Goal: Transaction & Acquisition: Obtain resource

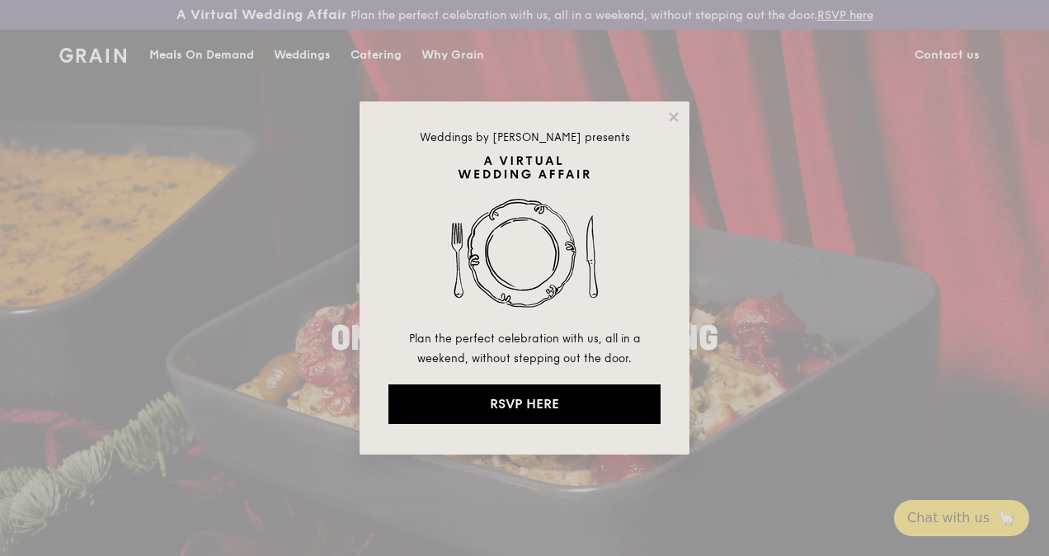
click at [389, 68] on div "Weddings by Grain presents Plan the perfect celebration with us, all in a weeke…" at bounding box center [524, 278] width 1049 height 556
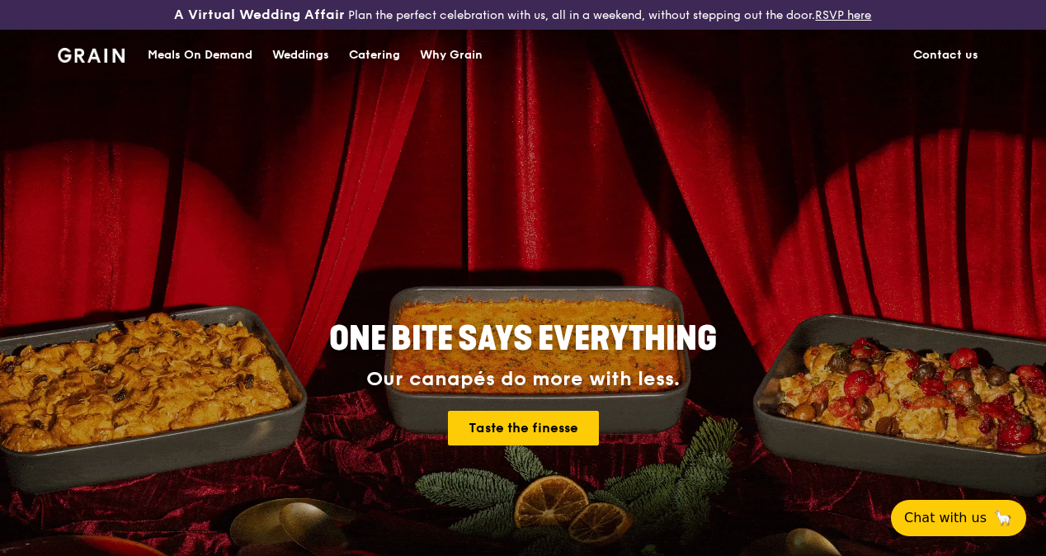
click at [372, 69] on div "Catering" at bounding box center [374, 55] width 51 height 49
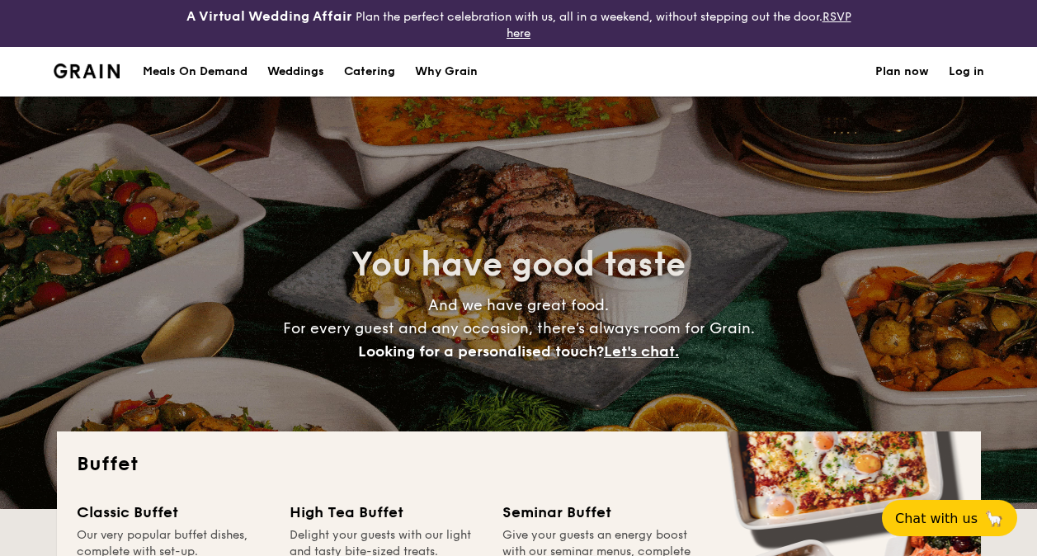
select select
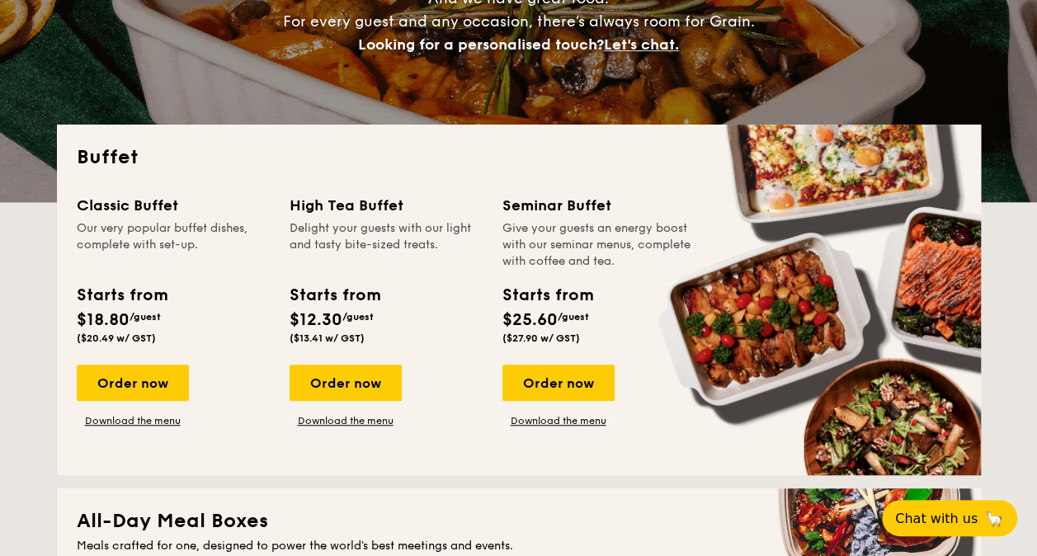
scroll to position [289, 0]
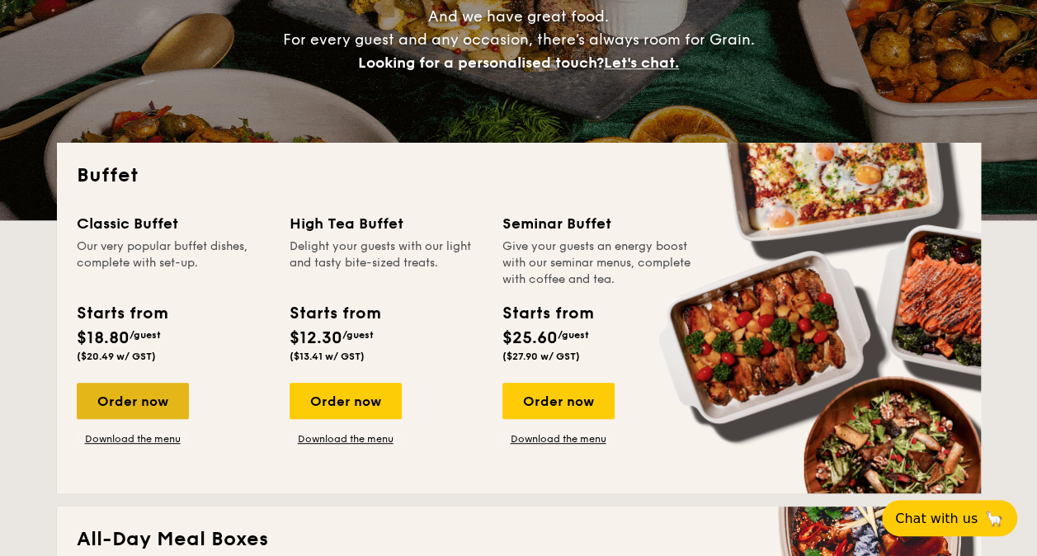
click at [139, 389] on div "Order now" at bounding box center [133, 401] width 112 height 36
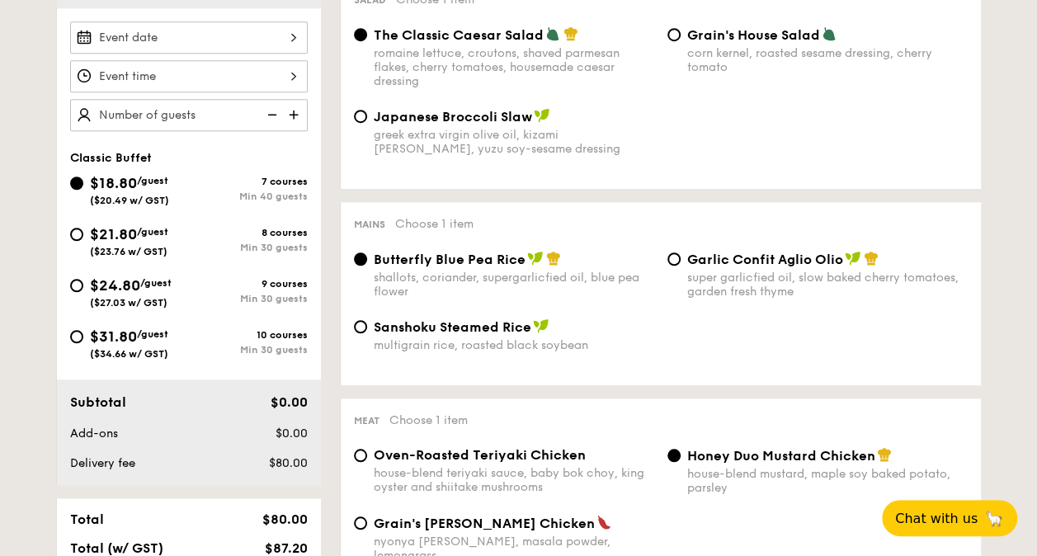
scroll to position [541, 0]
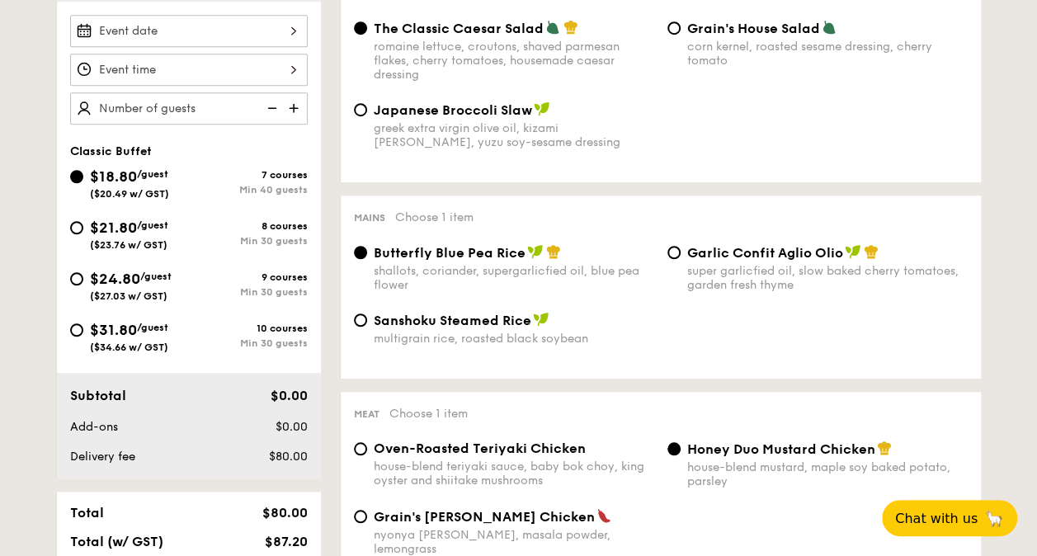
click at [732, 252] on span "Garlic Confit Aglio Olio" at bounding box center [765, 253] width 156 height 16
click at [680, 252] on input "Garlic Confit Aglio Olio super garlicfied oil, slow baked cherry tomatoes, gard…" at bounding box center [673, 252] width 13 height 13
radio input "true"
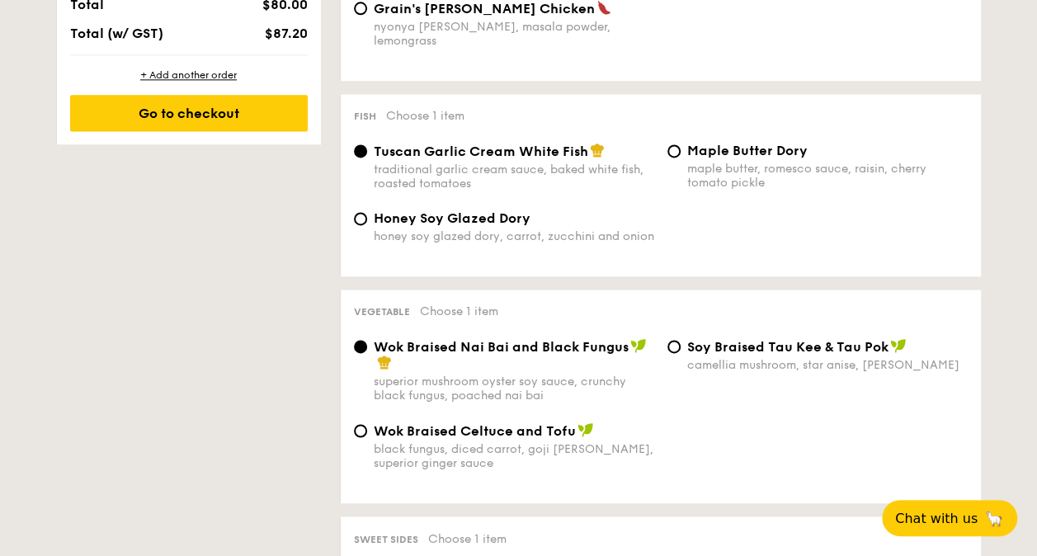
scroll to position [0, 0]
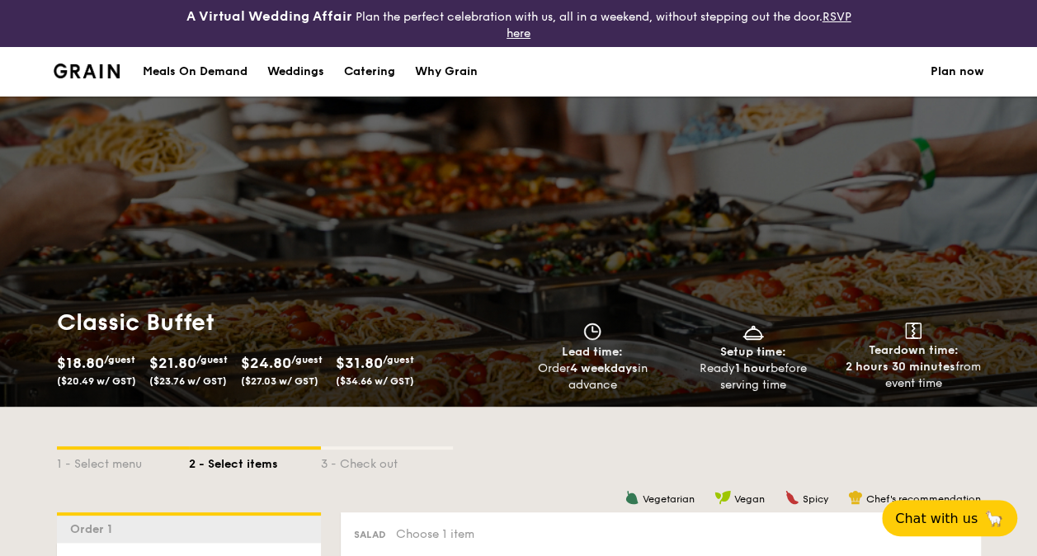
click at [107, 71] on img at bounding box center [87, 71] width 67 height 15
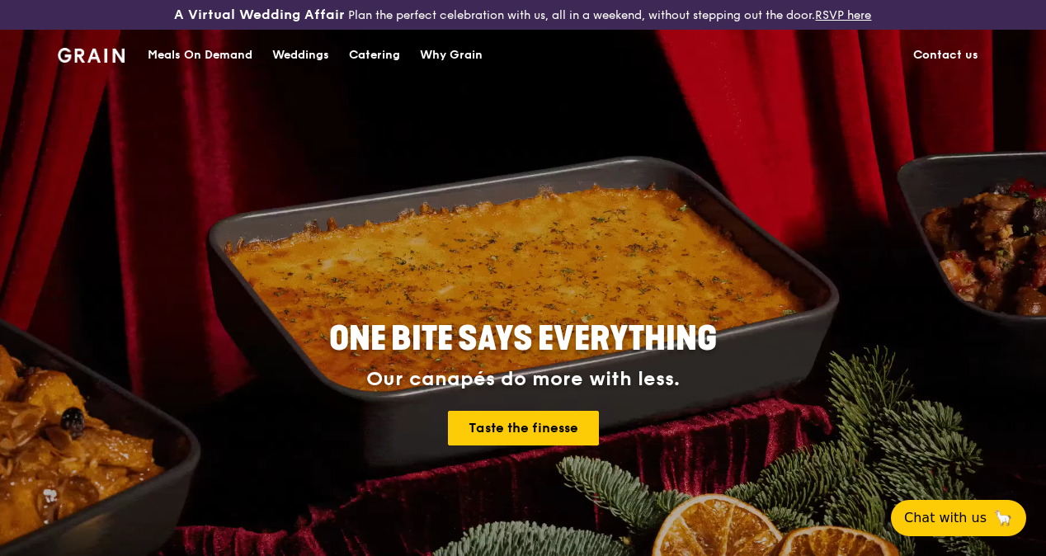
click at [391, 62] on div "Catering" at bounding box center [374, 55] width 51 height 49
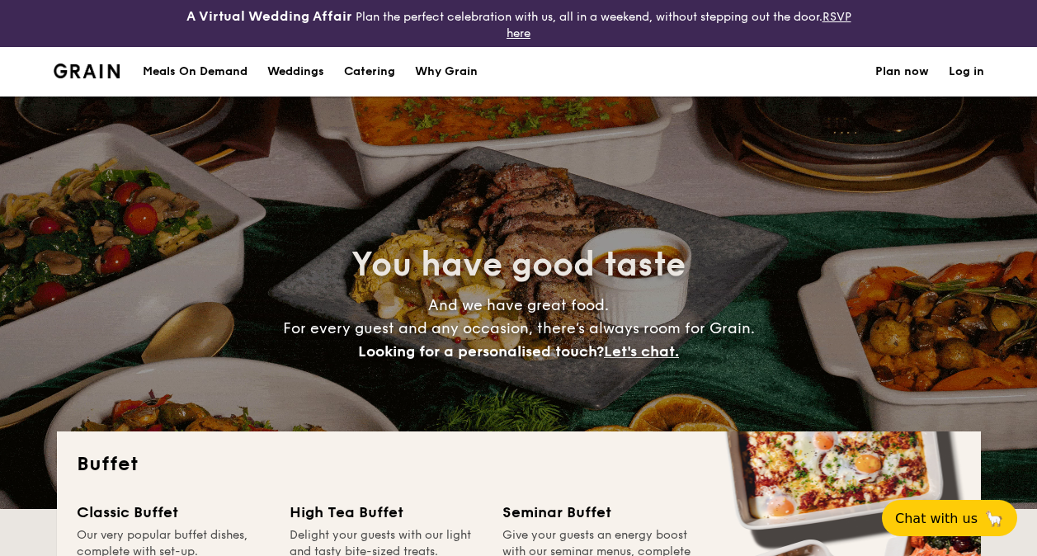
select select
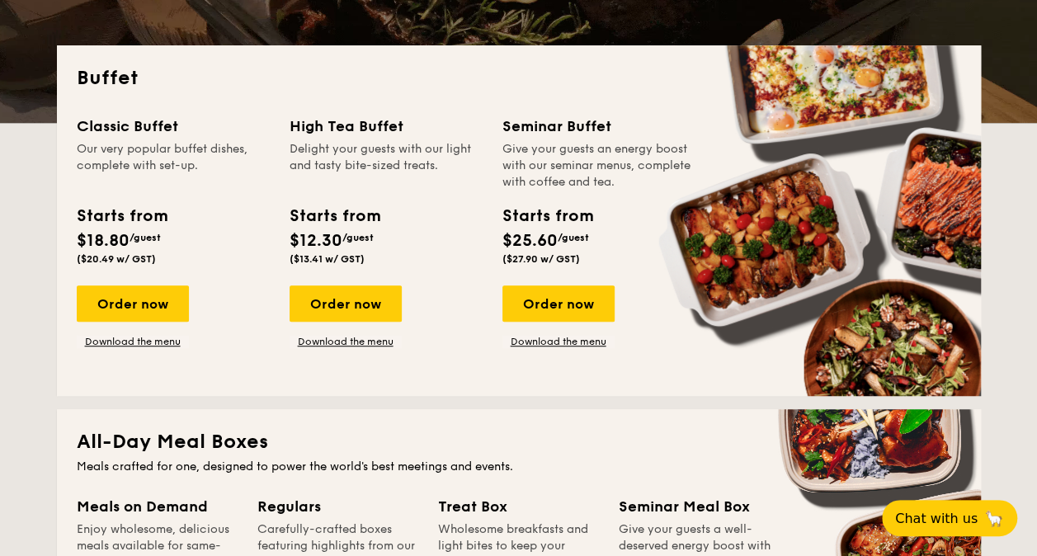
scroll to position [396, 0]
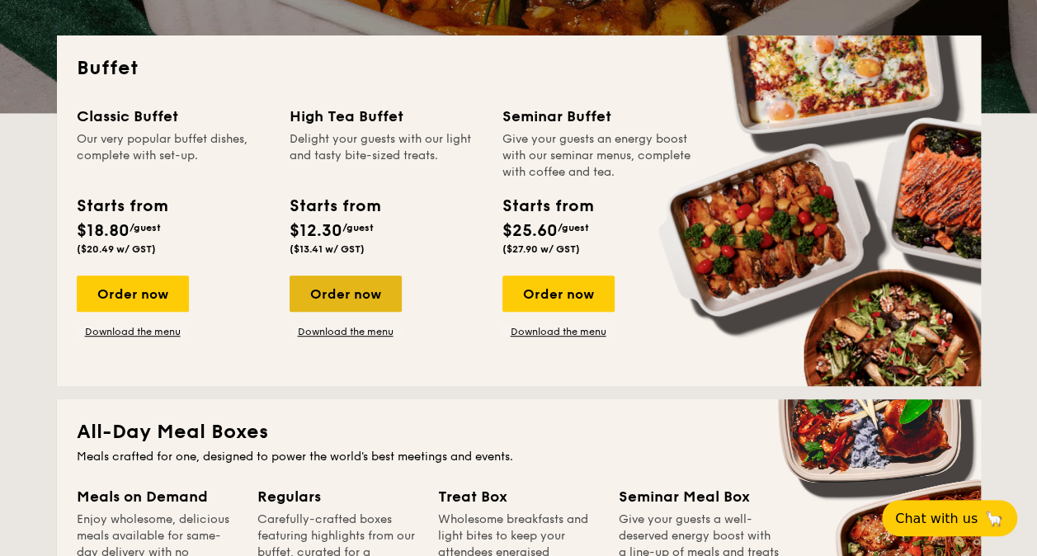
click at [353, 296] on div "Order now" at bounding box center [346, 293] width 112 height 36
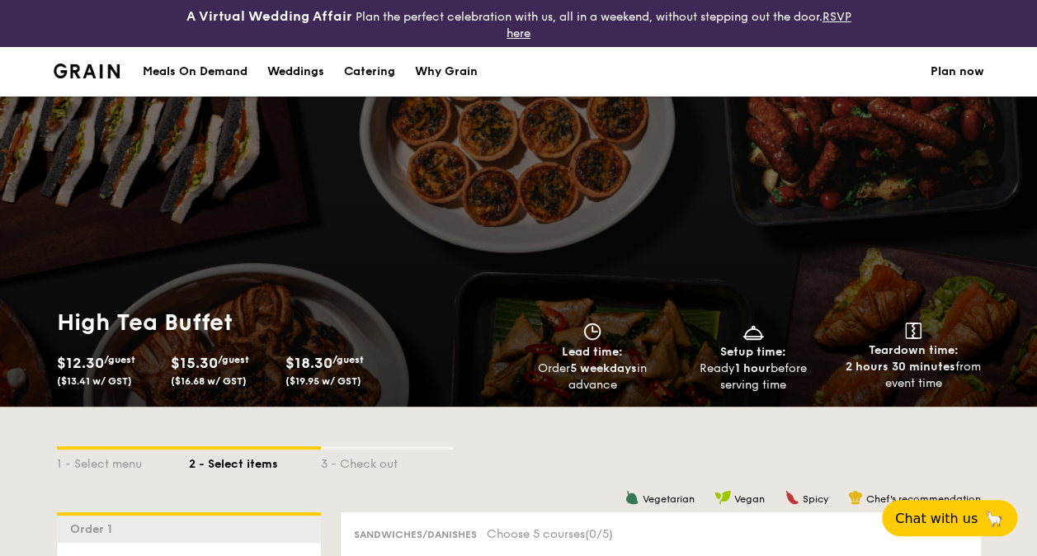
drag, startPoint x: 353, startPoint y: 296, endPoint x: 902, endPoint y: 290, distance: 549.4
click at [902, 290] on div "High Tea Buffet $12.30 /guest ($13.41 w/ GST) $15.30 /guest ($16.68 w/ GST) $18…" at bounding box center [518, 252] width 1037 height 310
click at [167, 79] on div "Meals On Demand" at bounding box center [195, 71] width 105 height 49
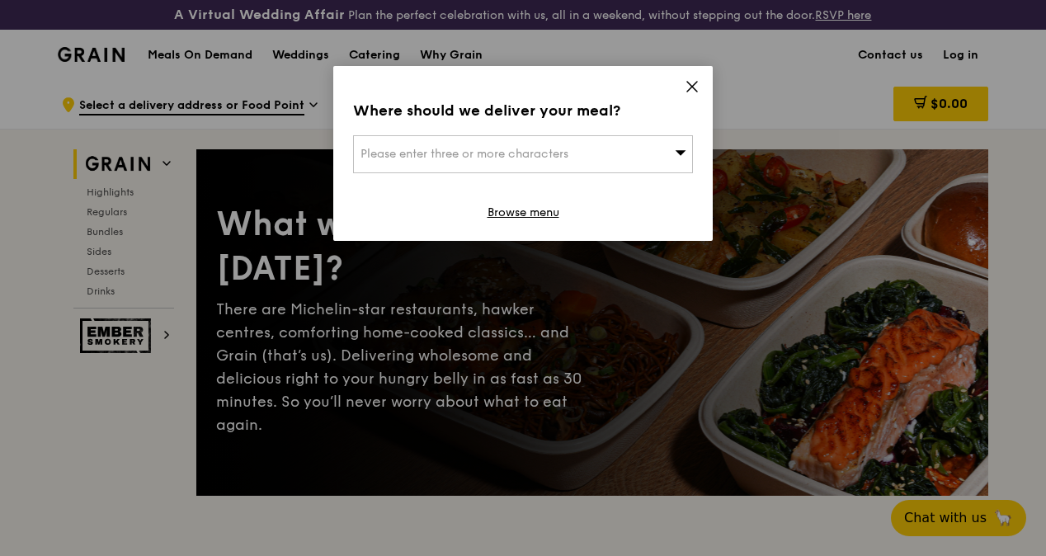
click at [698, 77] on div "Where should we deliver your meal? Please enter three or more characters Browse…" at bounding box center [522, 153] width 379 height 175
click at [691, 84] on icon at bounding box center [692, 86] width 15 height 15
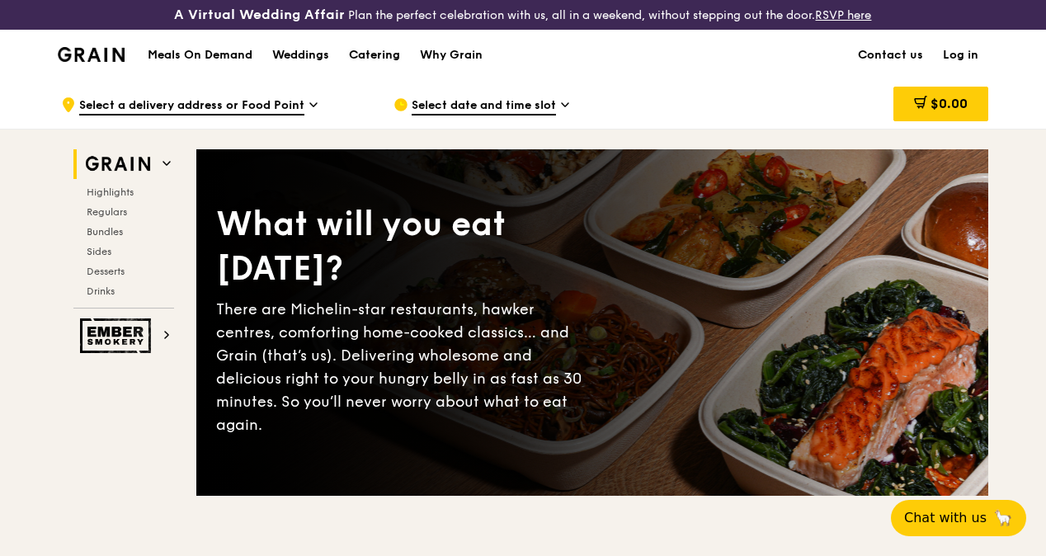
click at [379, 71] on div "Catering" at bounding box center [374, 55] width 51 height 49
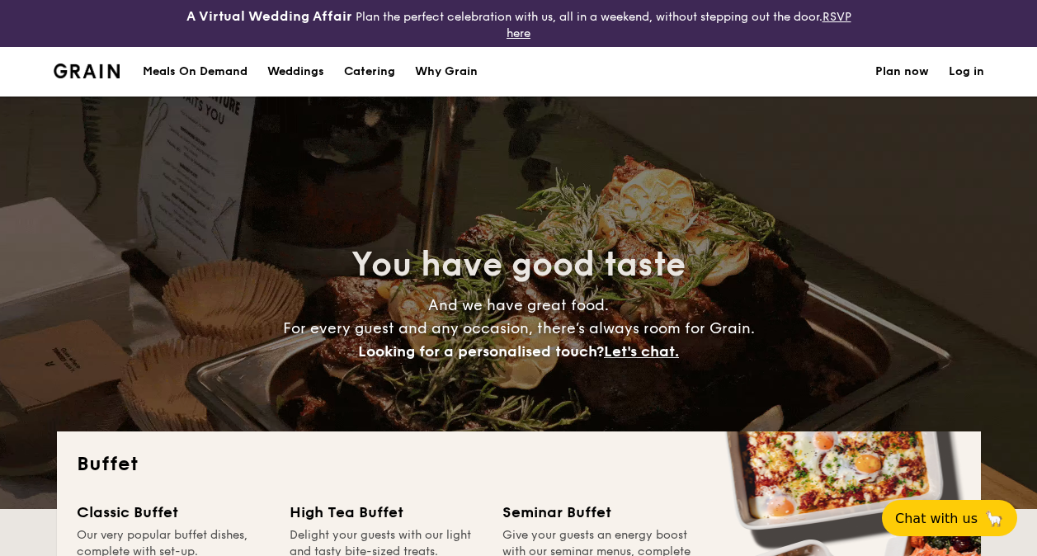
select select
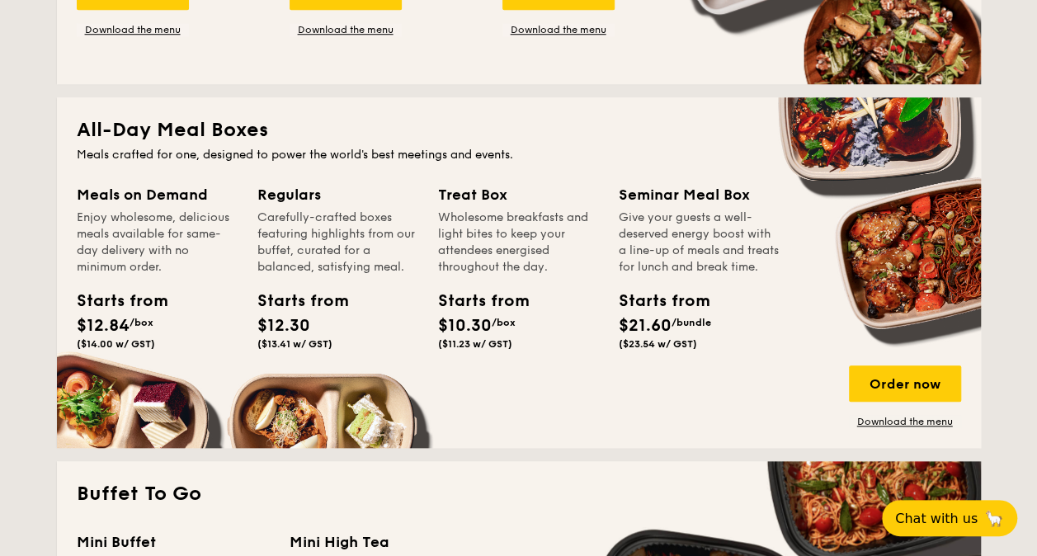
scroll to position [711, 0]
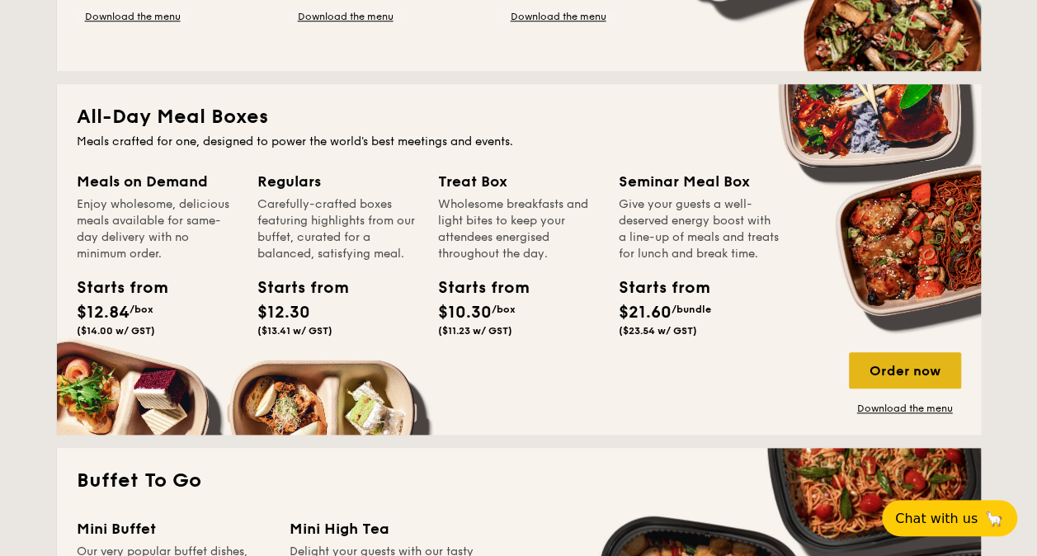
click at [897, 366] on div "Order now" at bounding box center [905, 370] width 112 height 36
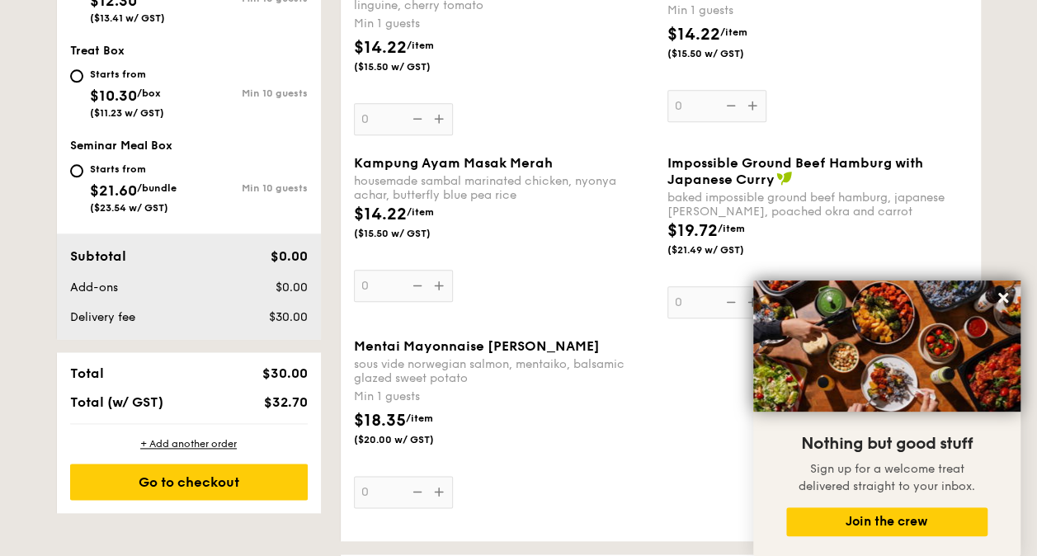
scroll to position [30, 0]
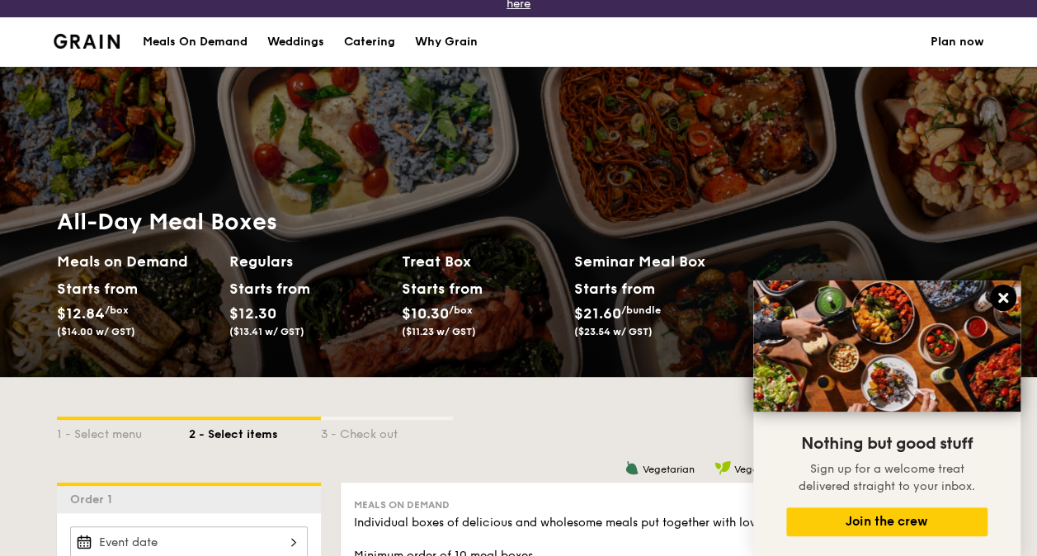
click at [1007, 295] on icon at bounding box center [1003, 298] width 10 height 10
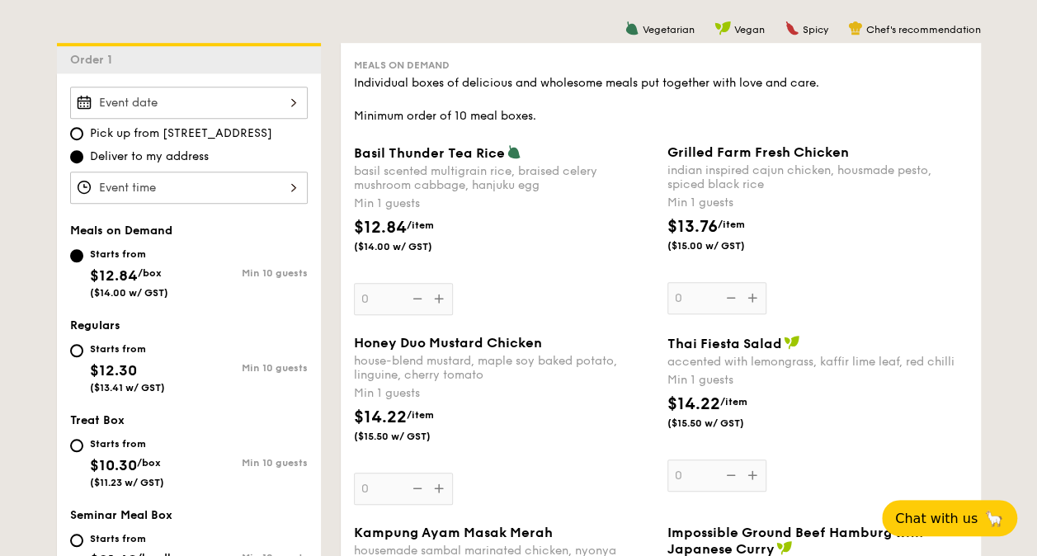
scroll to position [0, 0]
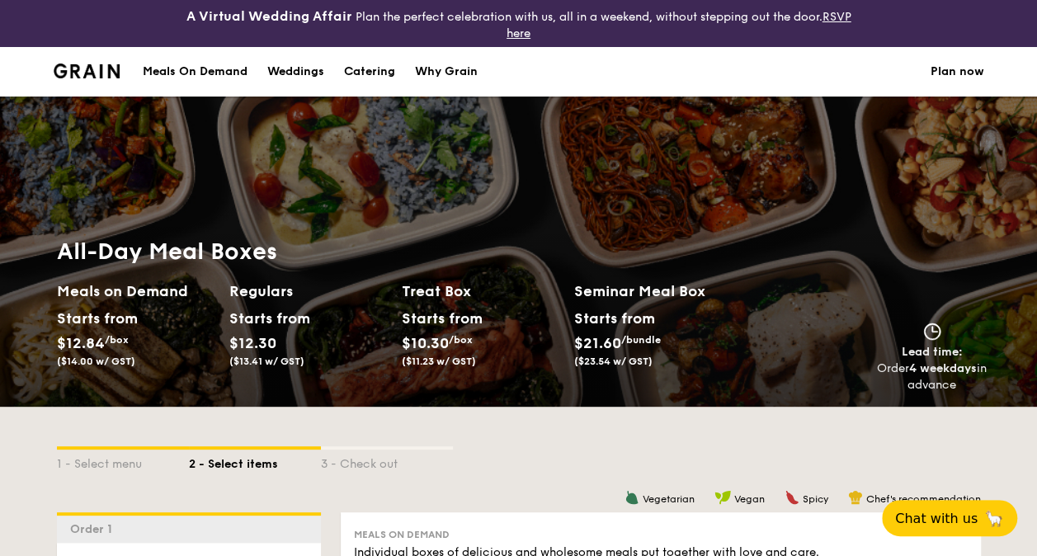
click at [380, 74] on div "Catering" at bounding box center [369, 71] width 51 height 49
select select
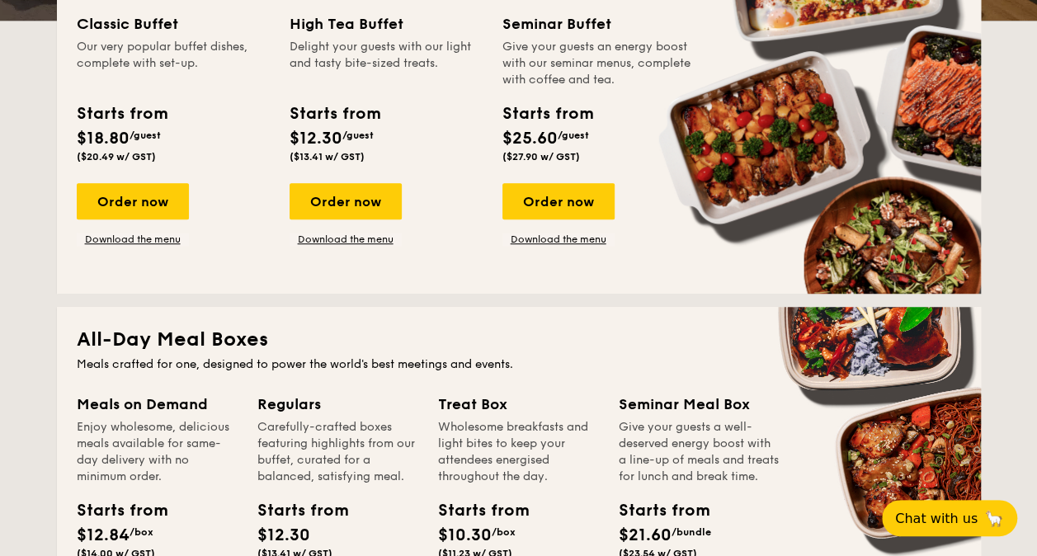
scroll to position [502, 0]
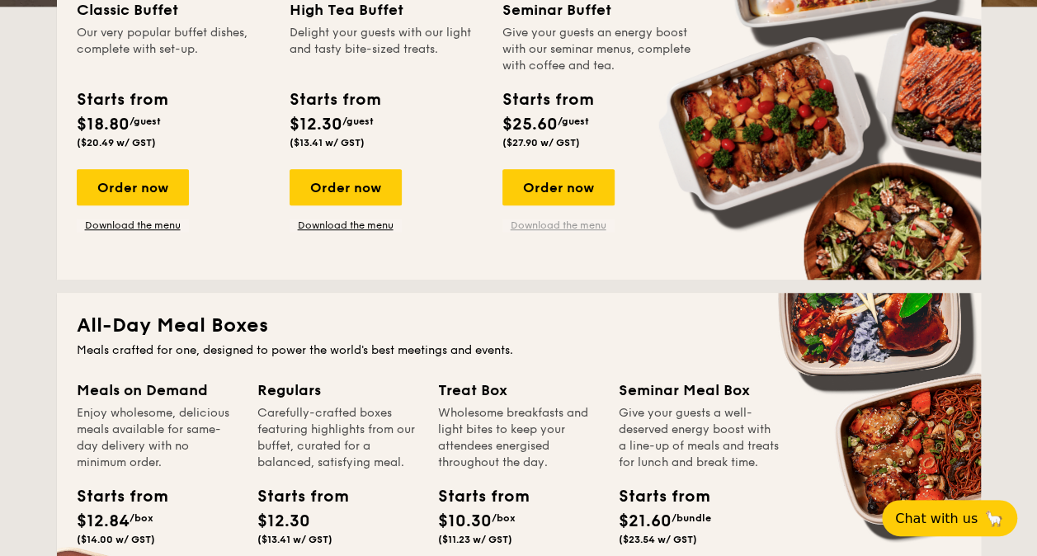
click at [570, 224] on link "Download the menu" at bounding box center [558, 225] width 112 height 13
